Goal: Task Accomplishment & Management: Use online tool/utility

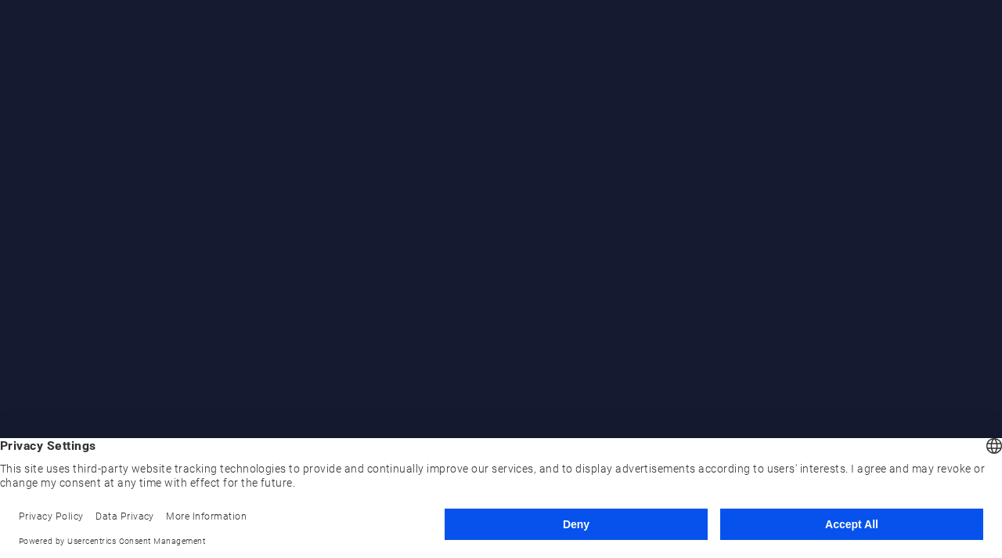
click at [584, 328] on div at bounding box center [501, 279] width 1002 height 558
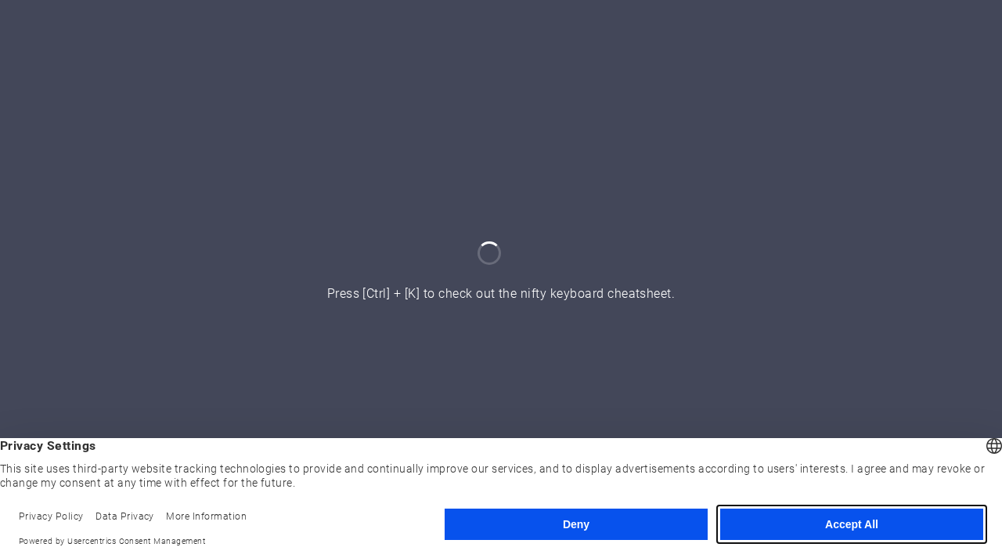
click at [772, 523] on button "Accept All" at bounding box center [851, 523] width 263 height 31
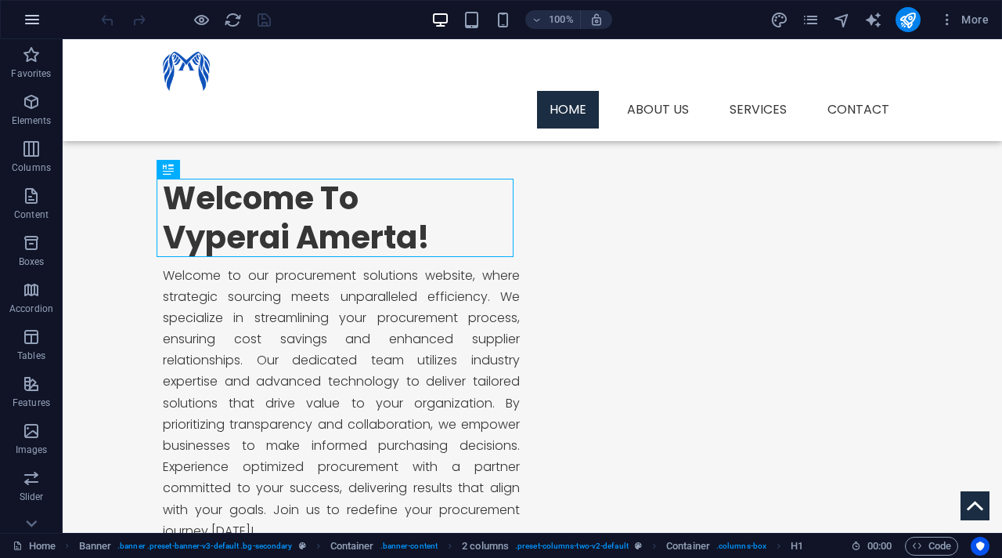
click at [39, 20] on icon "button" at bounding box center [32, 19] width 19 height 19
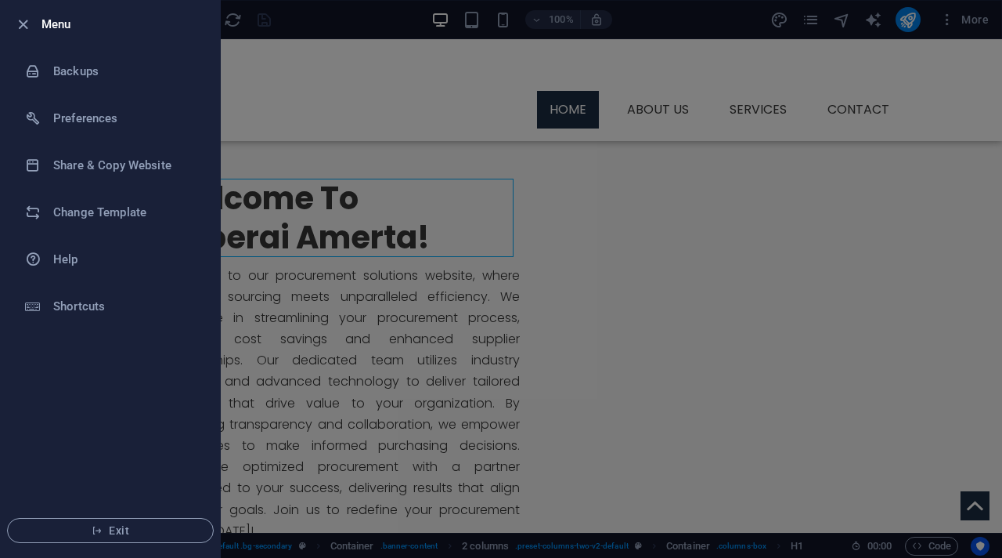
click at [319, 399] on div at bounding box center [501, 279] width 1002 height 558
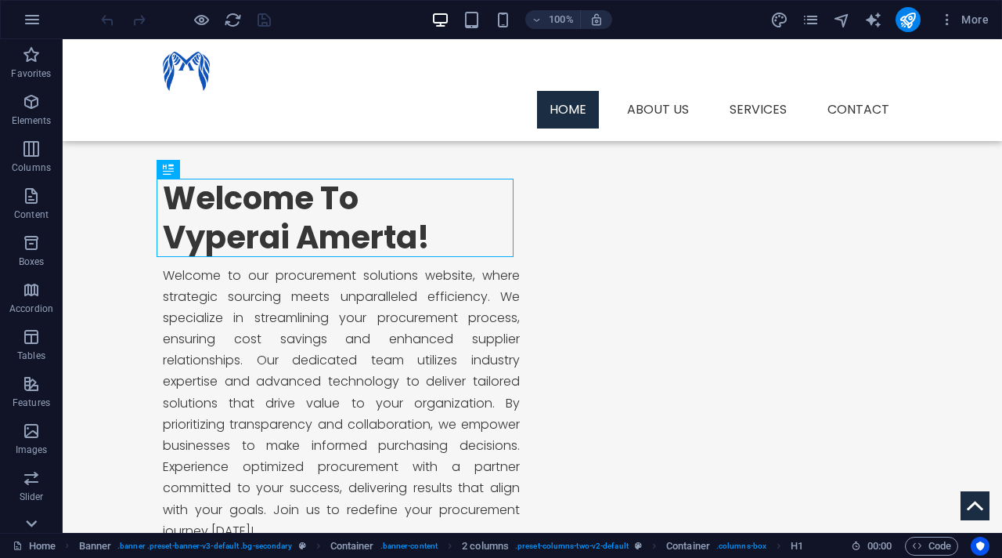
click at [36, 519] on icon at bounding box center [31, 523] width 22 height 22
click at [810, 18] on icon "pages" at bounding box center [811, 20] width 18 height 18
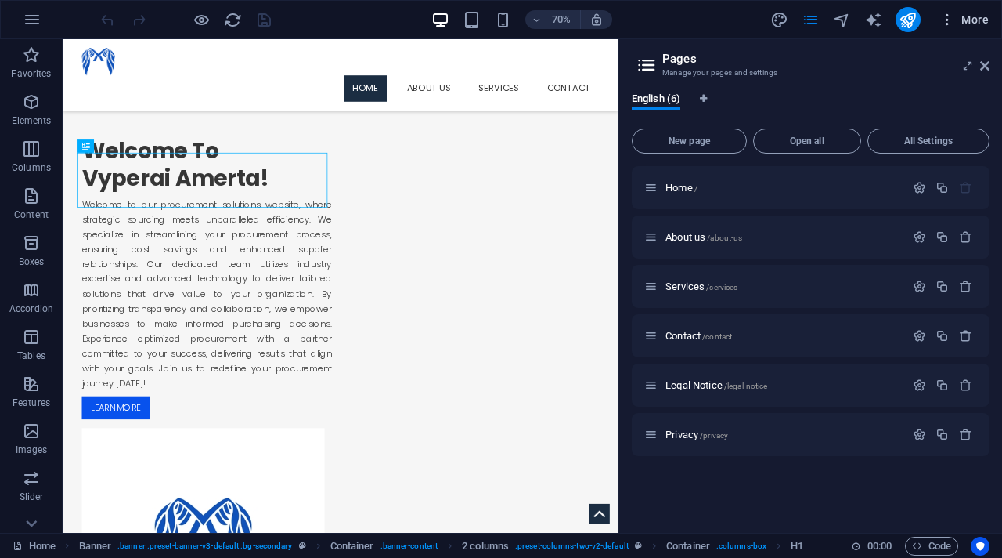
click at [941, 16] on icon "button" at bounding box center [948, 20] width 16 height 16
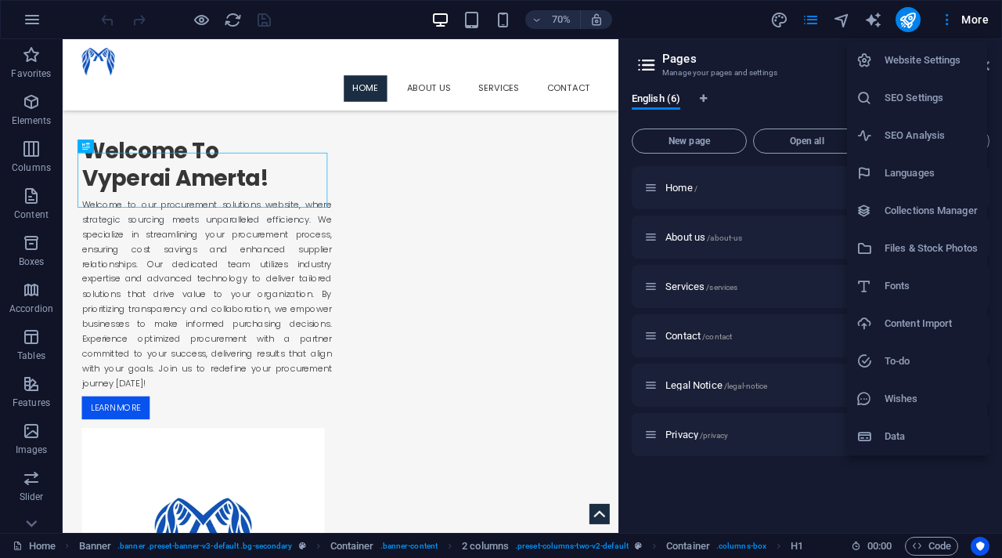
click at [915, 128] on h6 "SEO Analysis" at bounding box center [931, 135] width 93 height 19
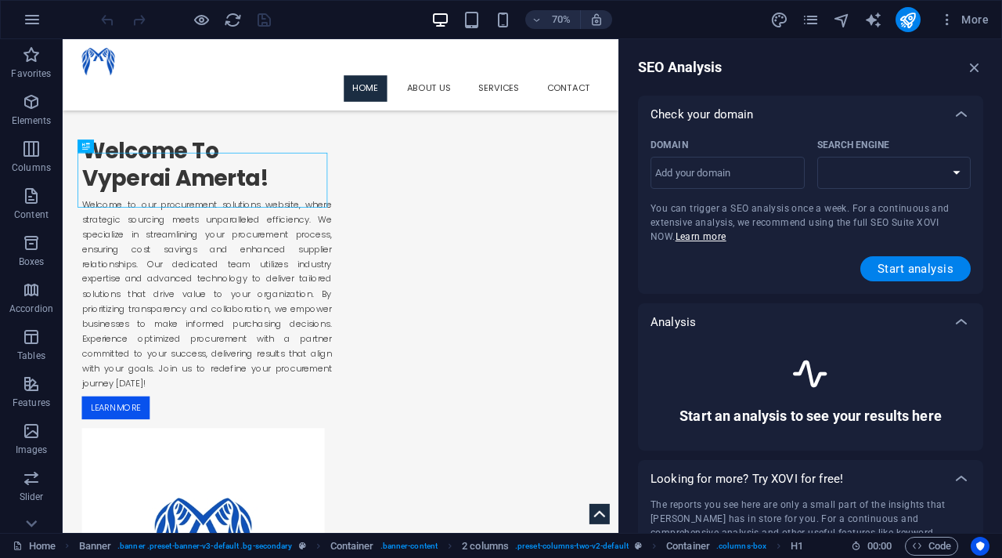
select select "google.com"
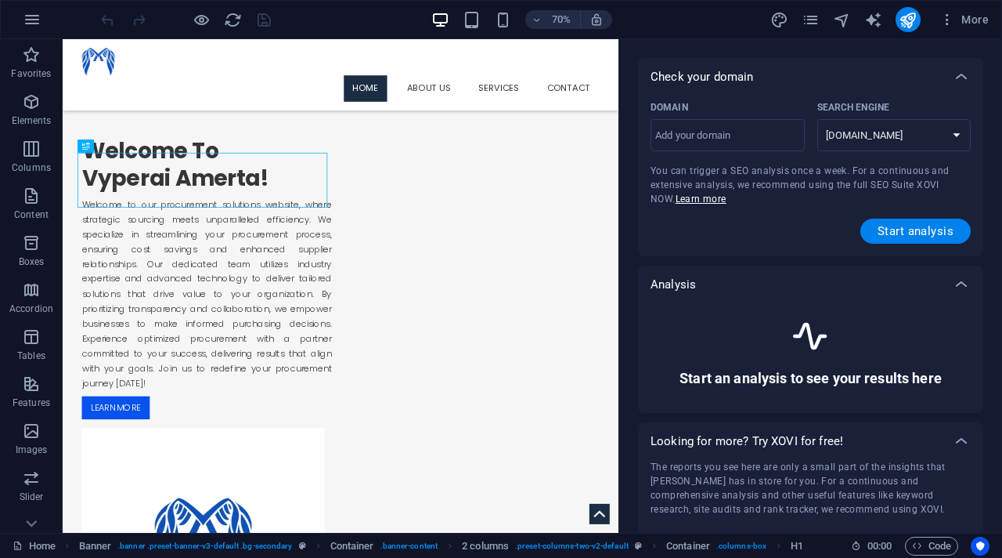
scroll to position [38, 0]
click at [725, 130] on input "Domain ​" at bounding box center [728, 134] width 154 height 25
type input "vyperai.co"
select select "google.co.uk"
type input "vyperai.co."
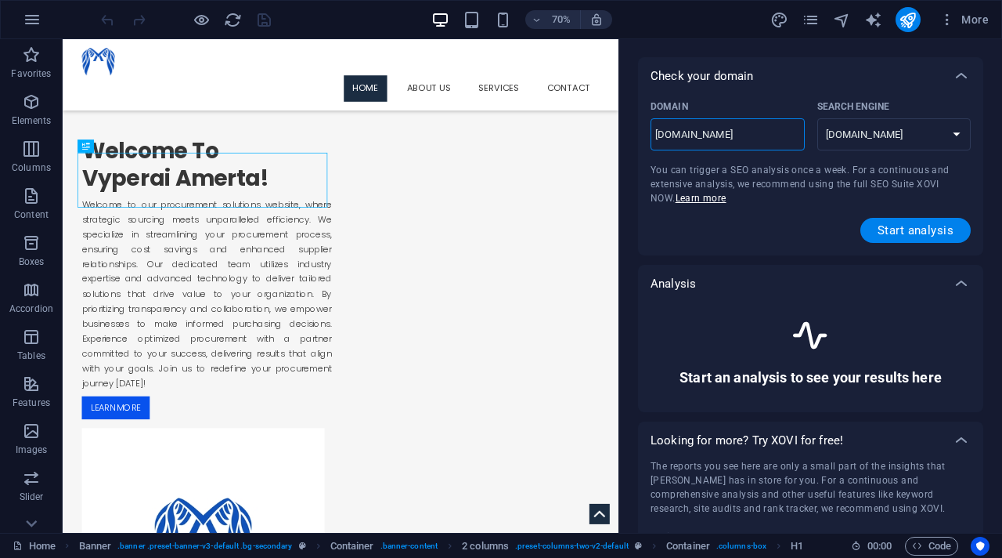
select select "google.com"
type input "vyperai.co.co"
select select "google.co.uk"
type input "vyperai.co.c"
select select "google.com"
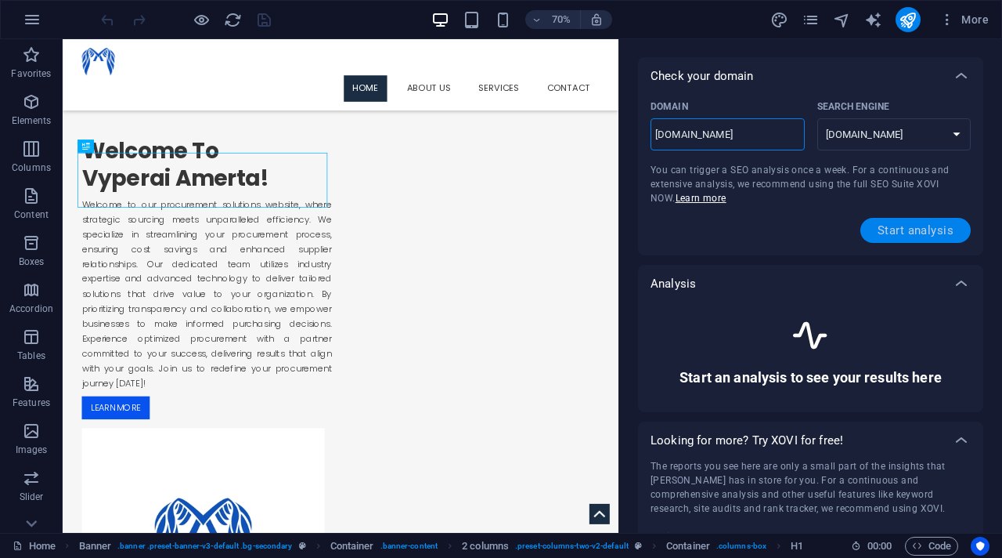
type input "vyperai.co.id"
click at [893, 231] on span "Start analysis" at bounding box center [916, 230] width 76 height 13
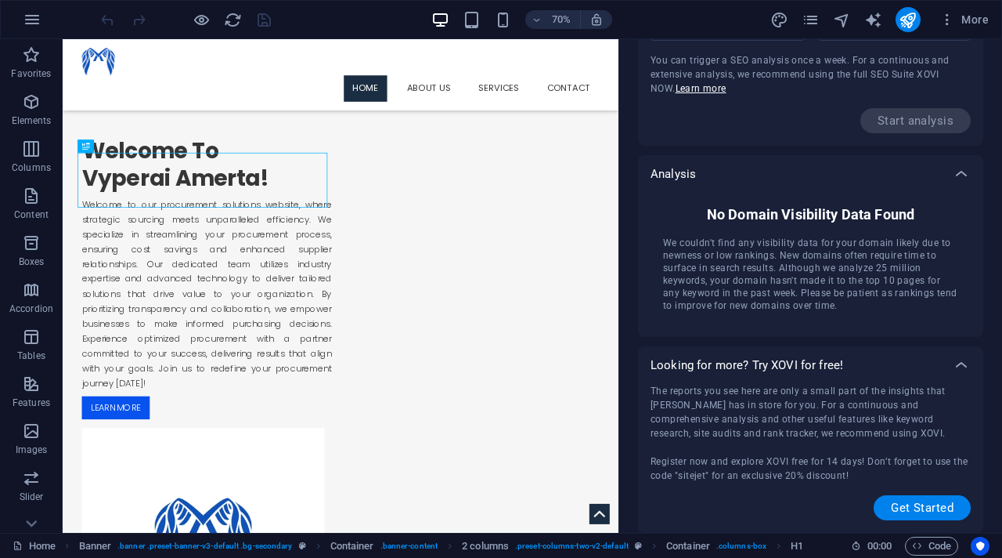
scroll to position [0, 0]
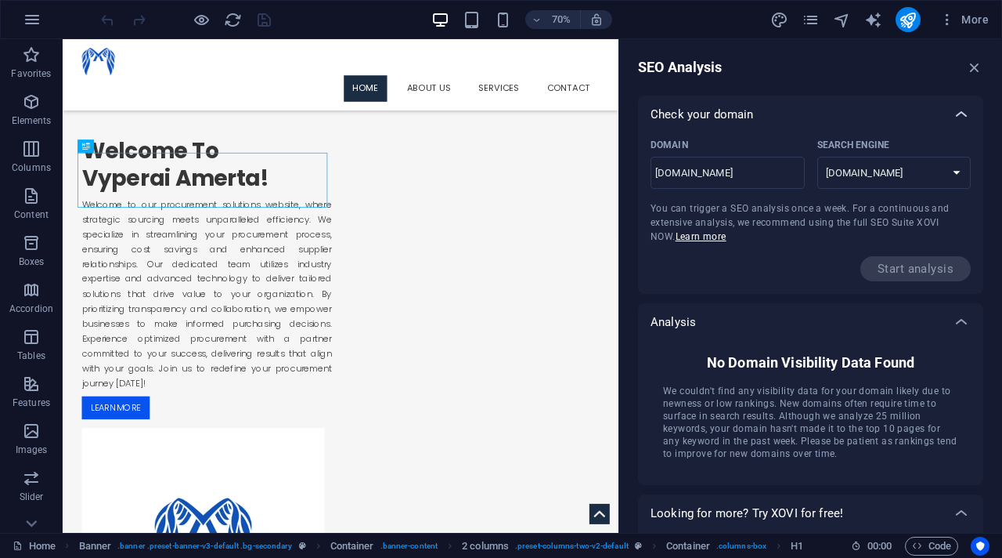
click at [961, 112] on icon at bounding box center [961, 114] width 19 height 19
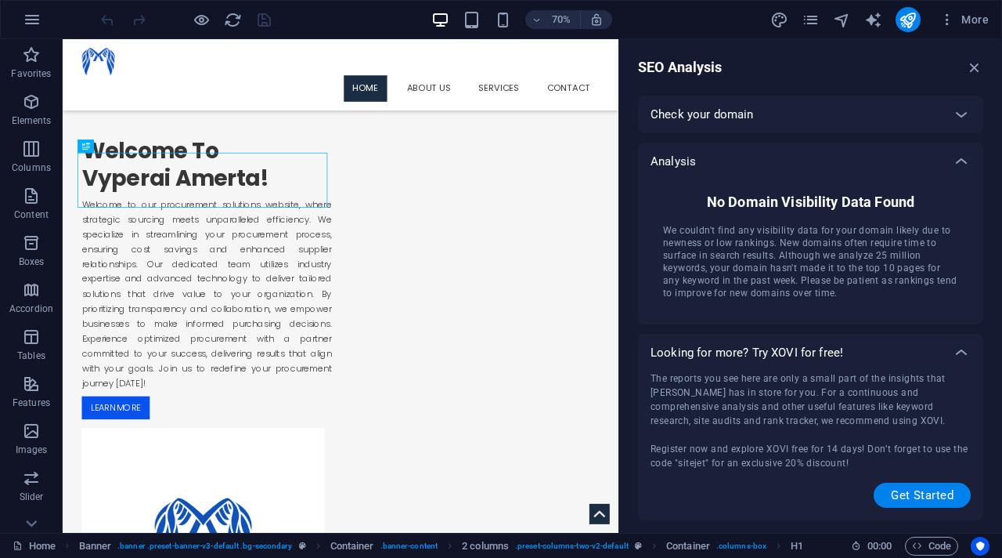
click at [972, 79] on div "SEO Analysis Check your domain Domain vyperai.co.id ​ Search Engine google.de g…" at bounding box center [810, 285] width 383 height 493
click at [966, 25] on span "More" at bounding box center [964, 20] width 49 height 16
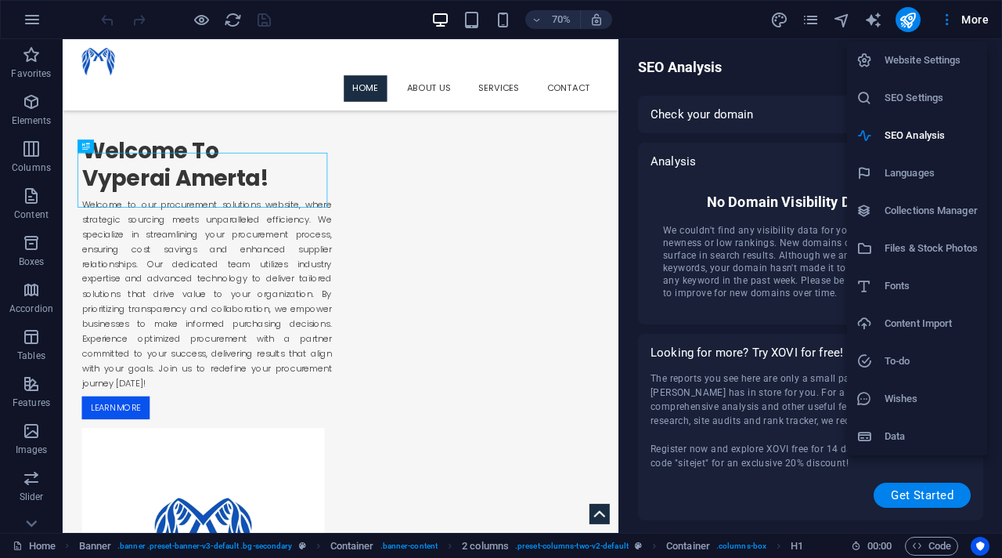
click at [925, 60] on h6 "Website Settings" at bounding box center [931, 60] width 93 height 19
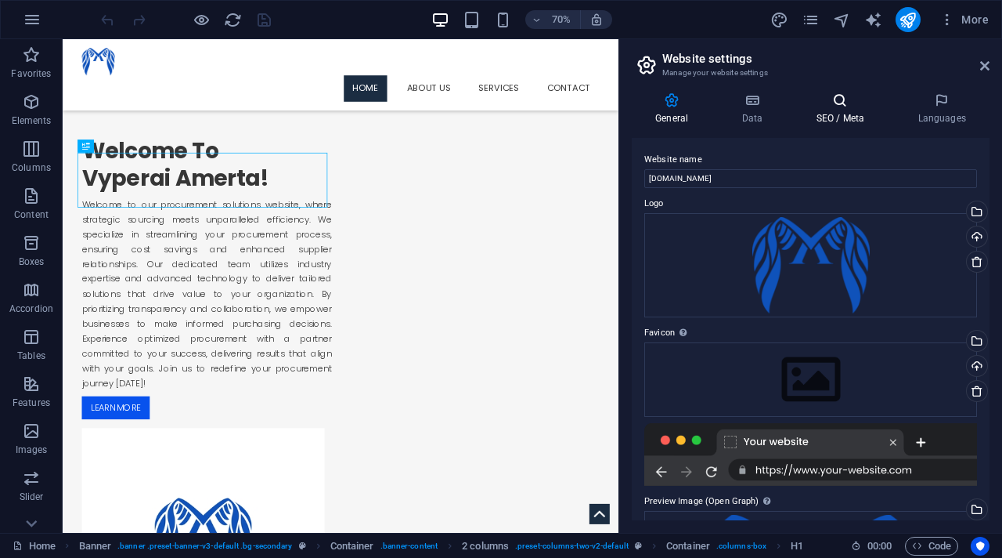
click at [841, 121] on h4 "SEO / Meta" at bounding box center [843, 108] width 102 height 33
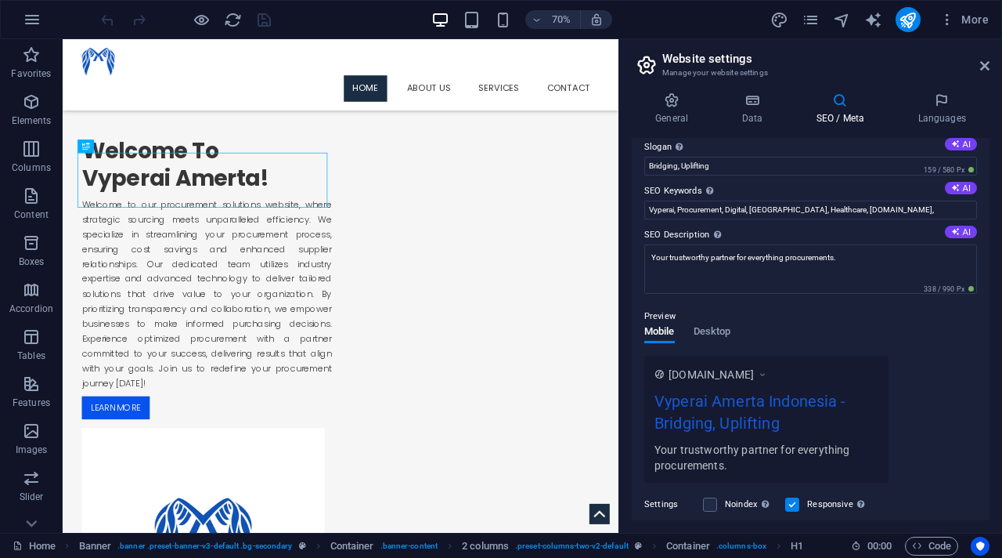
scroll to position [229, 0]
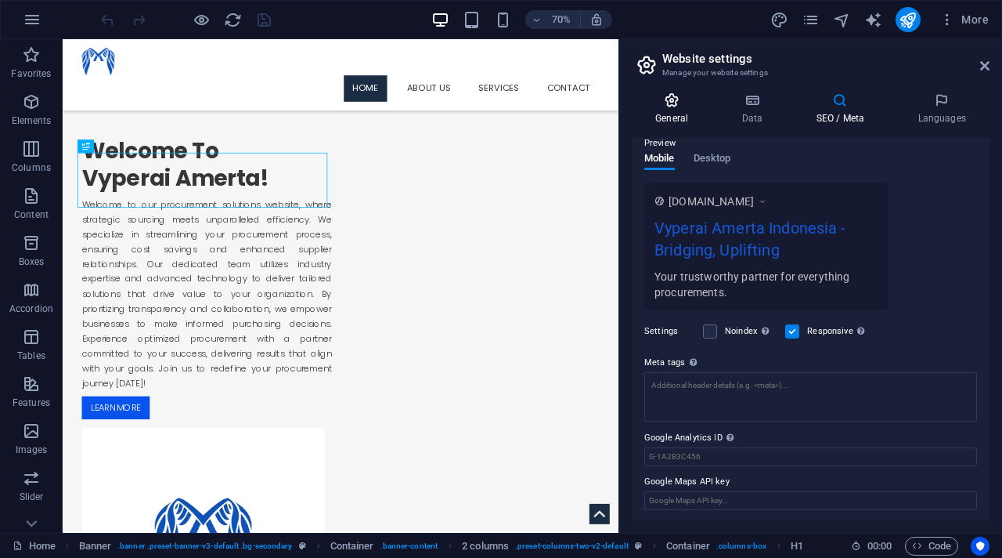
click at [673, 104] on icon at bounding box center [672, 100] width 80 height 16
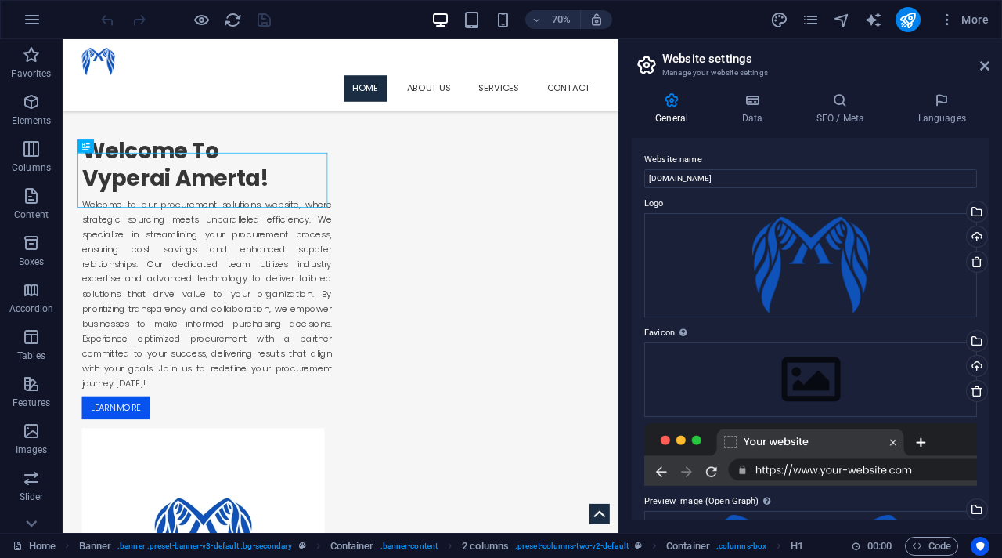
scroll to position [262, 0]
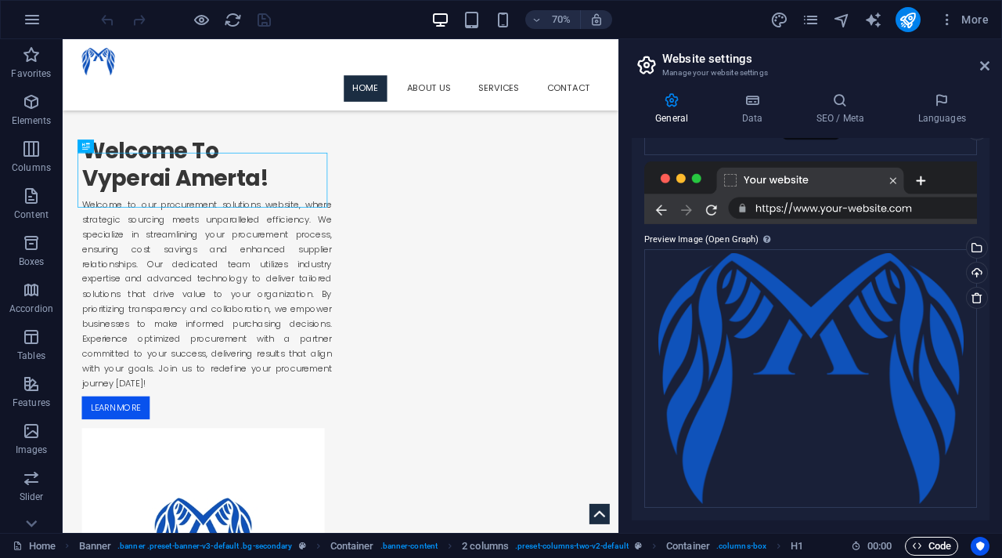
click at [943, 549] on span "Code" at bounding box center [931, 545] width 39 height 19
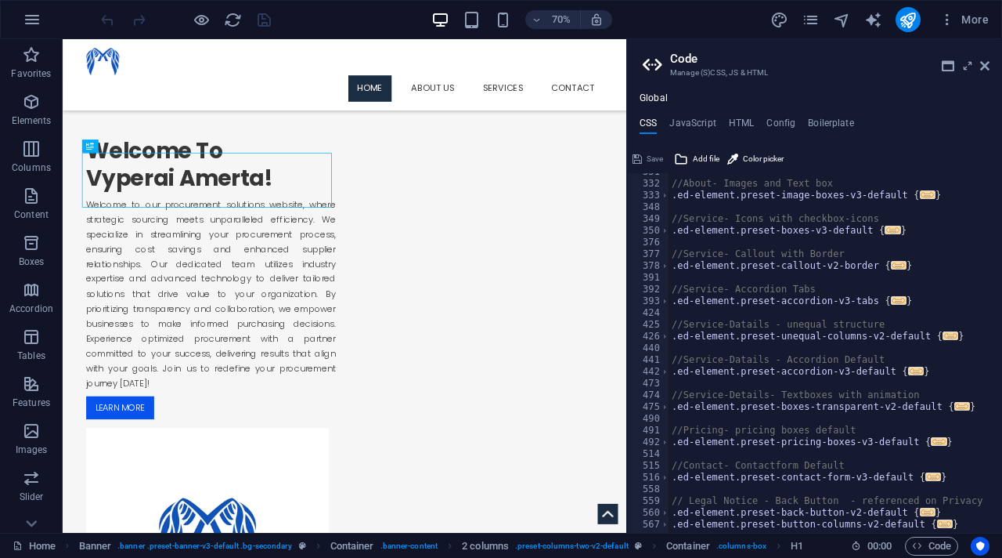
scroll to position [486, 0]
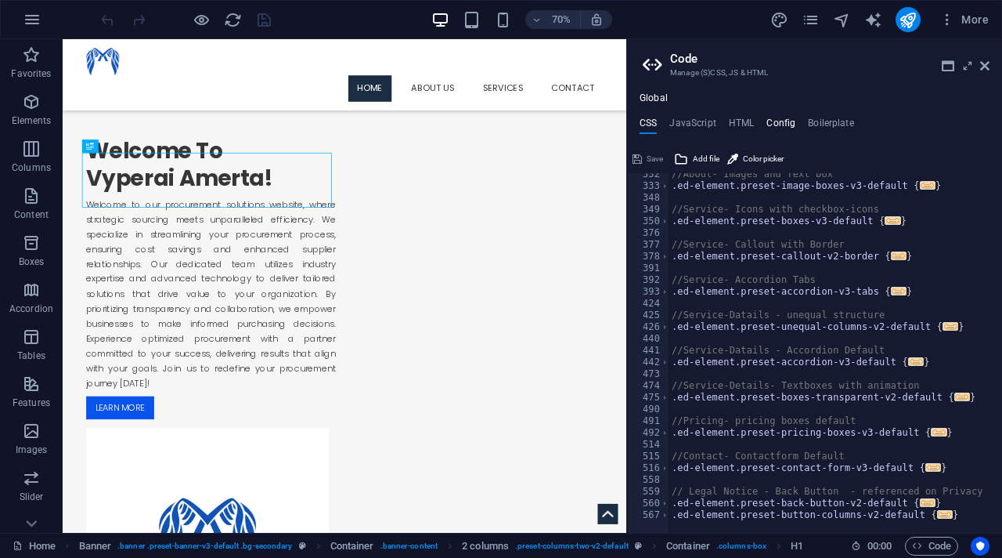
click at [767, 117] on h4 "Config" at bounding box center [781, 125] width 29 height 17
type textarea "$lh-headlines-all: (1.25, null, null);"
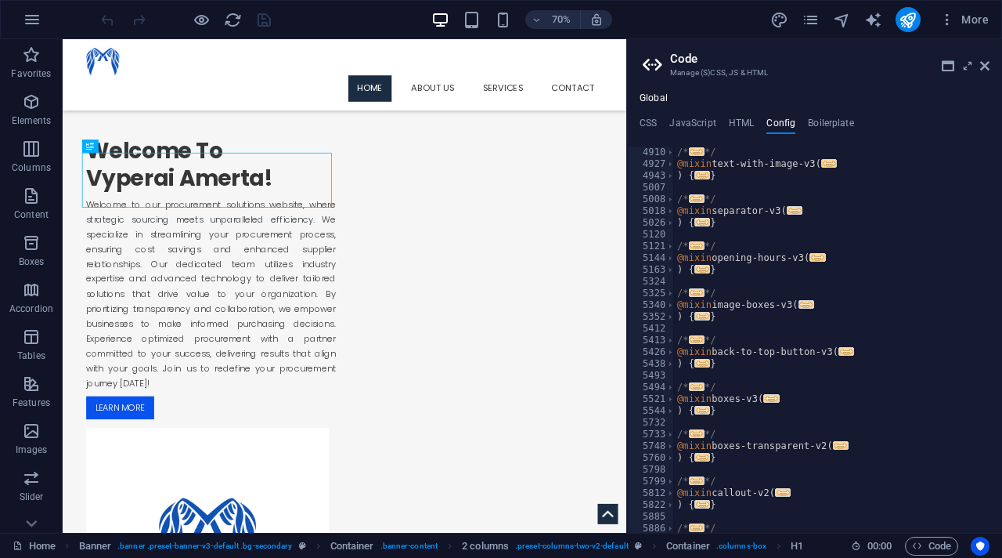
scroll to position [1129, 0]
